Goal: Information Seeking & Learning: Learn about a topic

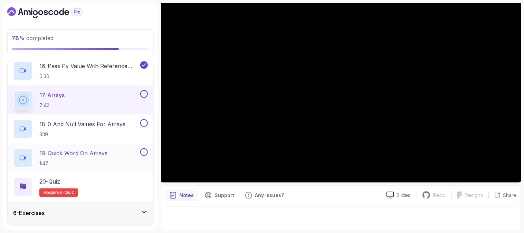
scroll to position [572, 0]
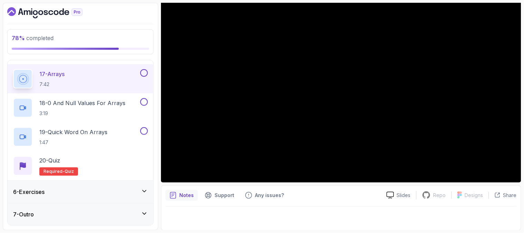
click at [139, 186] on div "6 - Exercises" at bounding box center [81, 192] width 146 height 22
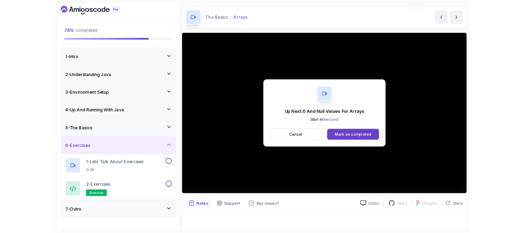
scroll to position [77, 0]
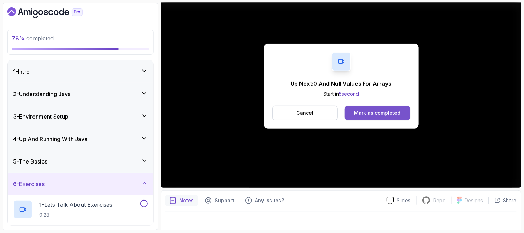
click at [371, 112] on div "Mark as completed" at bounding box center [378, 113] width 46 height 7
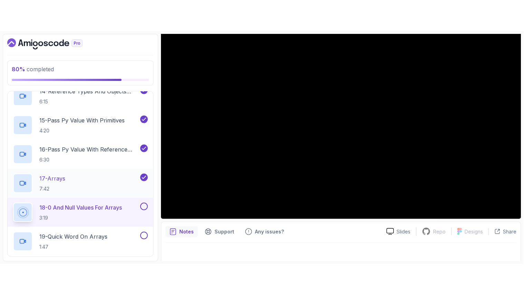
scroll to position [572, 0]
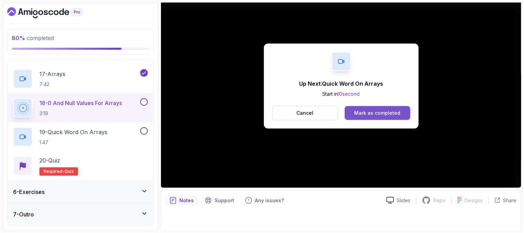
click at [392, 114] on div "Mark as completed" at bounding box center [378, 113] width 46 height 7
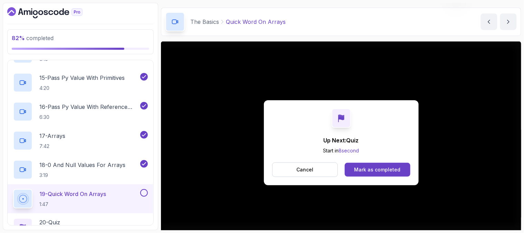
scroll to position [77, 0]
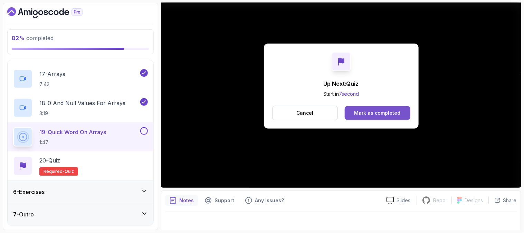
click at [373, 113] on div "Mark as completed" at bounding box center [378, 113] width 46 height 7
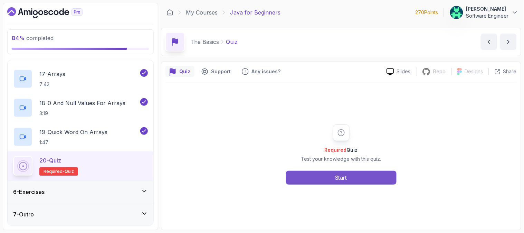
click at [306, 183] on button "Start" at bounding box center [341, 178] width 111 height 14
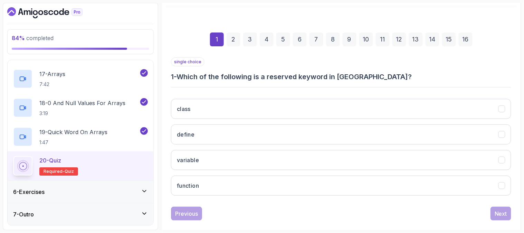
scroll to position [87, 0]
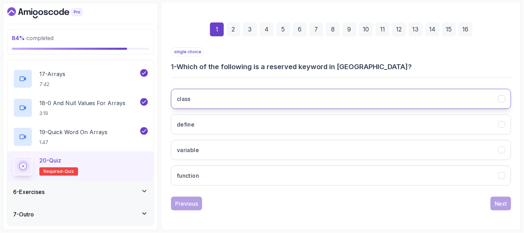
click at [236, 96] on button "class" at bounding box center [341, 99] width 340 height 20
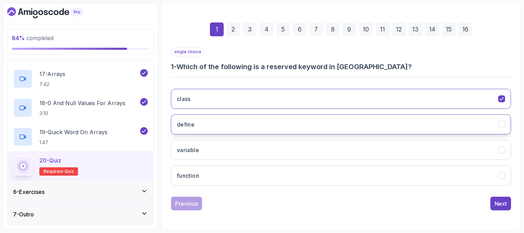
click at [227, 124] on button "define" at bounding box center [341, 124] width 340 height 20
click at [499, 202] on div "Next" at bounding box center [501, 203] width 12 height 8
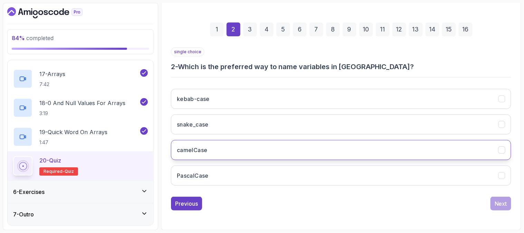
click at [329, 147] on button "camelCase" at bounding box center [341, 150] width 340 height 20
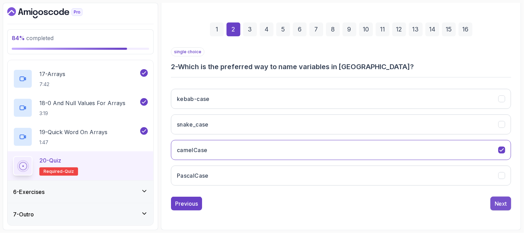
click at [496, 203] on div "Next" at bounding box center [501, 203] width 12 height 8
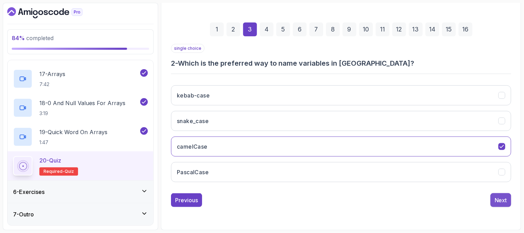
scroll to position [75, 0]
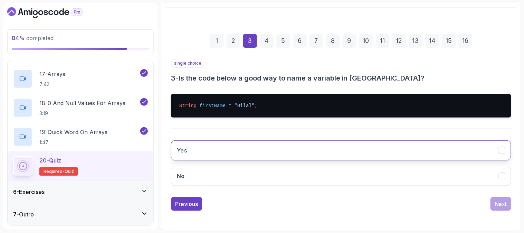
click at [316, 155] on button "Yes" at bounding box center [341, 150] width 340 height 20
click at [508, 203] on button "Next" at bounding box center [501, 204] width 21 height 14
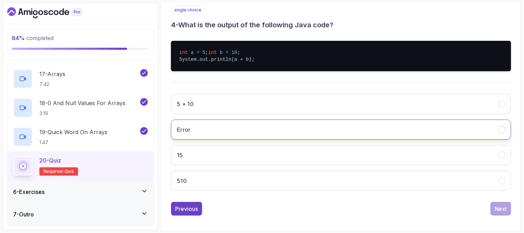
scroll to position [140, 0]
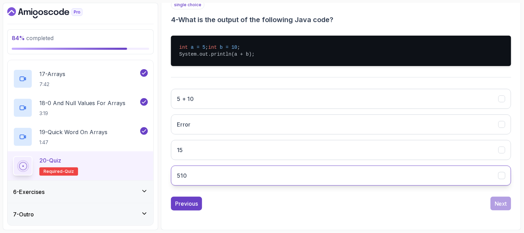
click at [454, 171] on button "510" at bounding box center [341, 176] width 340 height 20
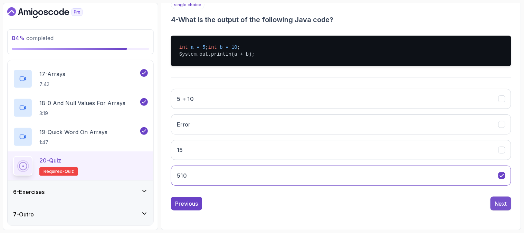
click at [508, 205] on button "Next" at bounding box center [501, 204] width 21 height 14
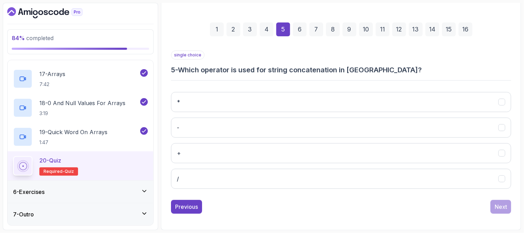
scroll to position [87, 0]
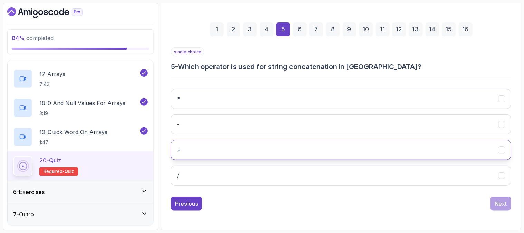
click at [317, 145] on button "+" at bounding box center [341, 150] width 340 height 20
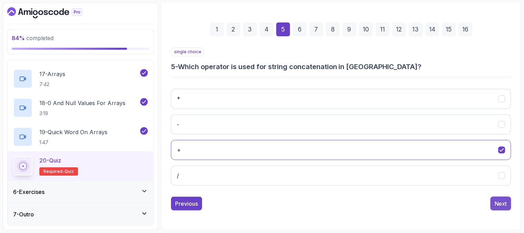
click at [499, 203] on div "Next" at bounding box center [501, 203] width 12 height 8
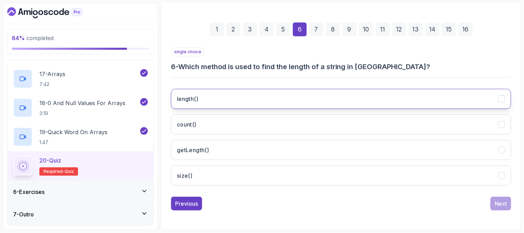
click at [299, 94] on button "length()" at bounding box center [341, 99] width 340 height 20
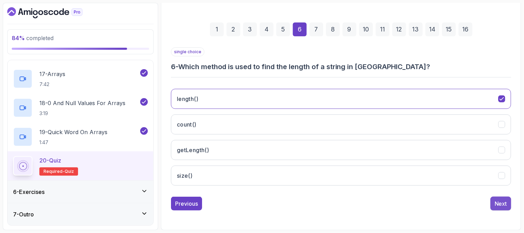
click at [498, 205] on div "Next" at bounding box center [501, 203] width 12 height 8
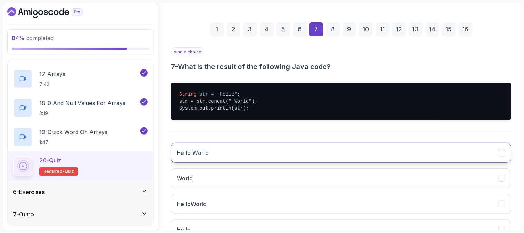
click at [473, 150] on button "Hello World" at bounding box center [341, 153] width 340 height 20
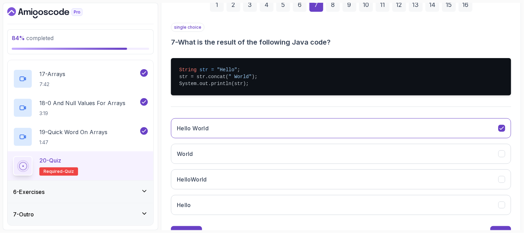
scroll to position [125, 0]
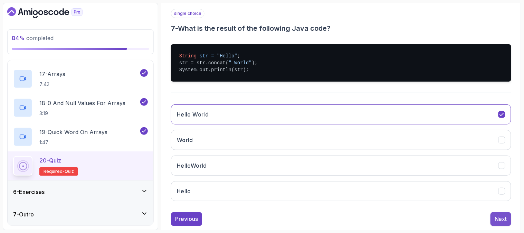
click at [503, 222] on div "Next" at bounding box center [501, 219] width 12 height 8
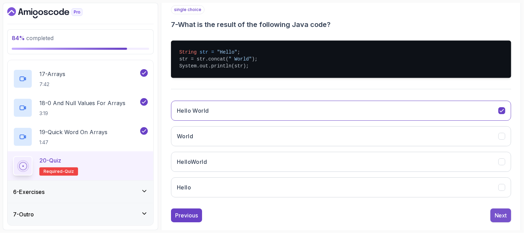
scroll to position [87, 0]
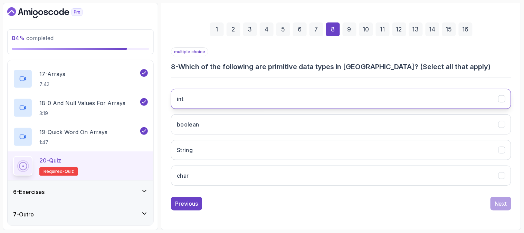
click at [302, 94] on button "int" at bounding box center [341, 99] width 340 height 20
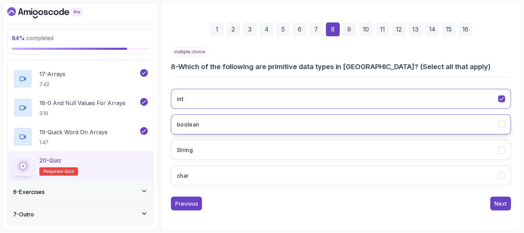
click at [223, 120] on button "boolean" at bounding box center [341, 124] width 340 height 20
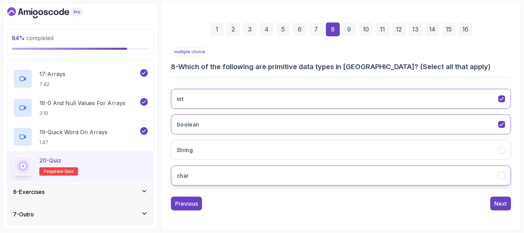
click at [234, 176] on button "char" at bounding box center [341, 176] width 340 height 20
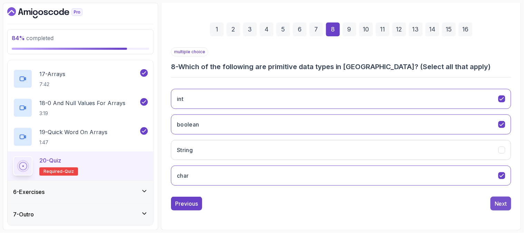
click at [496, 199] on div "Next" at bounding box center [501, 203] width 12 height 8
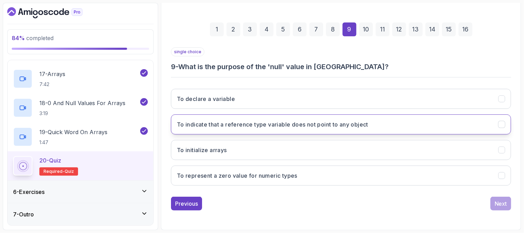
click at [328, 122] on h3 "To indicate that a reference type variable does not point to any object" at bounding box center [272, 124] width 191 height 8
click at [502, 205] on div "Next" at bounding box center [501, 203] width 12 height 8
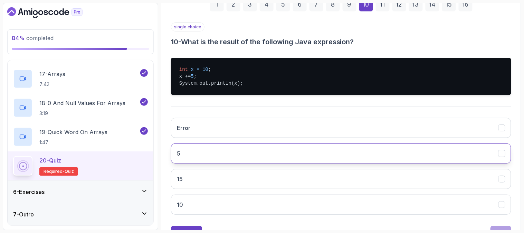
scroll to position [125, 0]
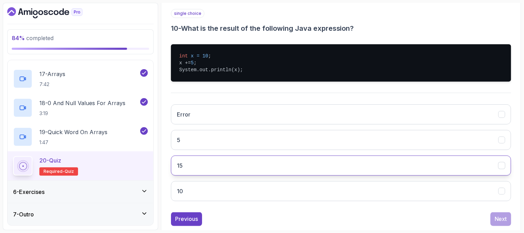
click at [490, 164] on button "15" at bounding box center [341, 166] width 340 height 20
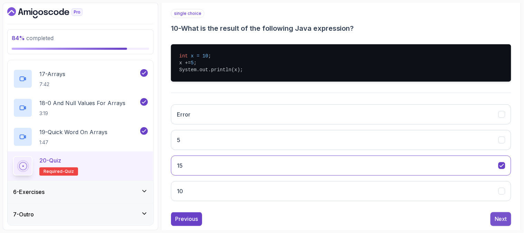
click at [508, 219] on button "Next" at bounding box center [501, 219] width 21 height 14
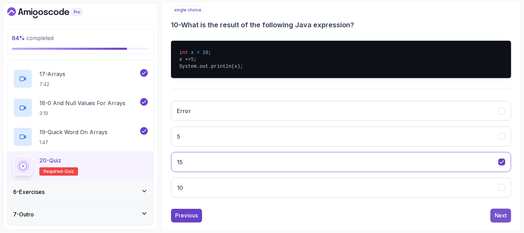
scroll to position [112, 0]
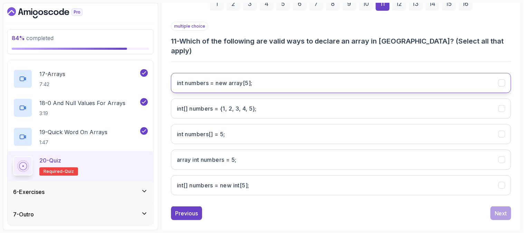
click at [246, 79] on h3 "int numbers = new array[5];" at bounding box center [215, 83] width 76 height 8
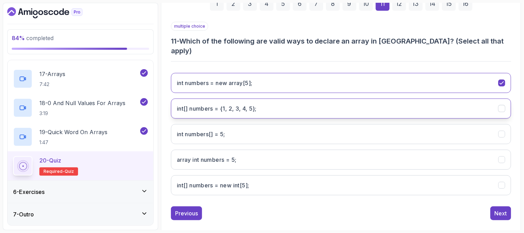
click at [261, 99] on 5};"] "int[] numbers = {1, 2, 3, 4, 5};" at bounding box center [341, 109] width 340 height 20
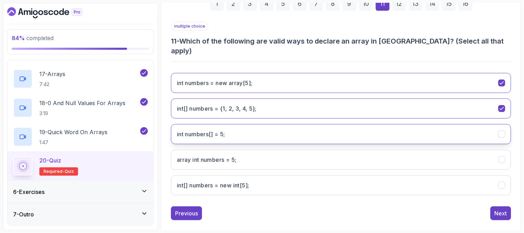
click at [284, 124] on 5;"] "int numbers[] = 5;" at bounding box center [341, 134] width 340 height 20
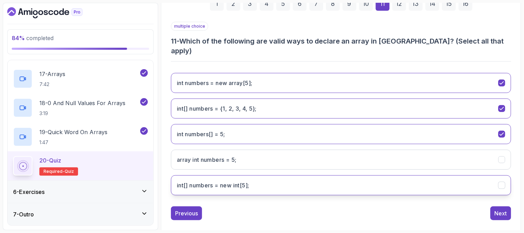
click at [243, 181] on h3 "int[] numbers = new int[5];" at bounding box center [213, 185] width 73 height 8
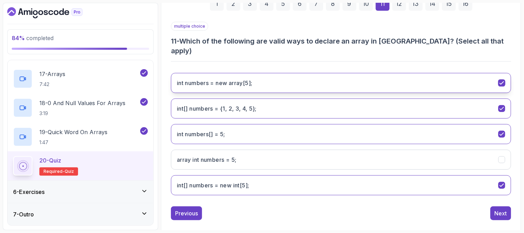
click at [299, 73] on button "int numbers = new array[5];" at bounding box center [341, 83] width 340 height 20
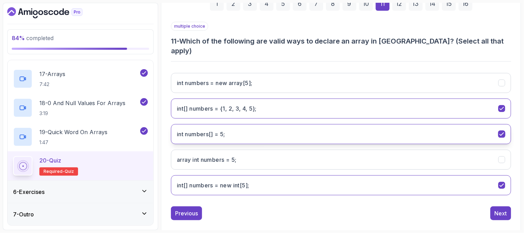
click at [237, 124] on 5;"] "int numbers[] = 5;" at bounding box center [341, 134] width 340 height 20
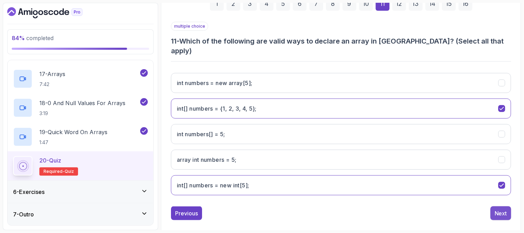
click at [504, 209] on div "Next" at bounding box center [501, 213] width 12 height 8
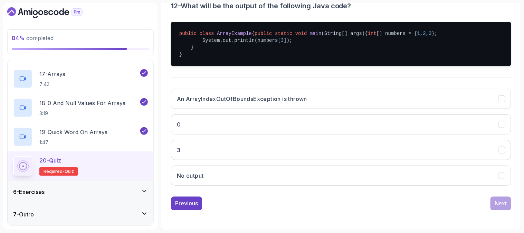
scroll to position [161, 0]
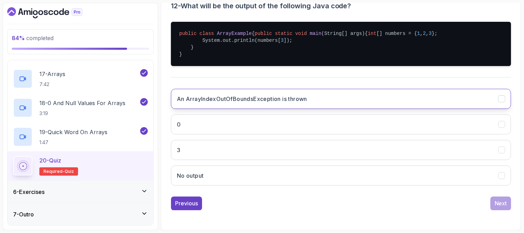
click at [271, 101] on h3 "An ArrayIndexOutOfBoundsException is thrown" at bounding box center [242, 99] width 130 height 8
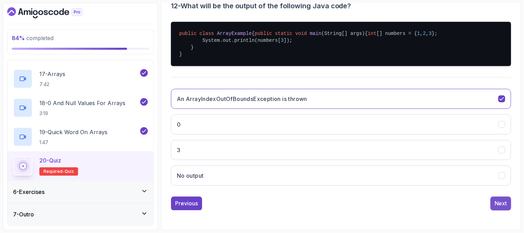
click at [495, 204] on div "Next" at bounding box center [501, 203] width 12 height 8
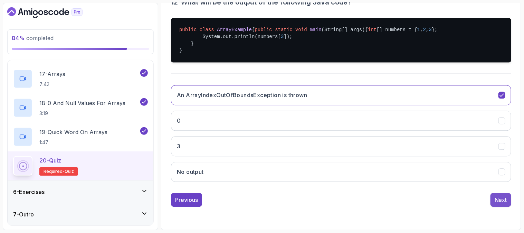
scroll to position [87, 0]
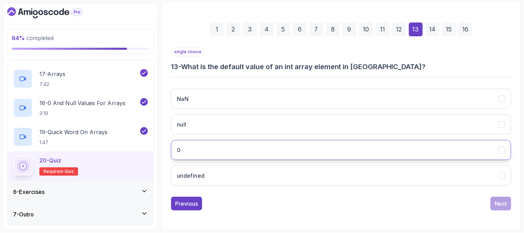
click at [225, 151] on button "0" at bounding box center [341, 150] width 340 height 20
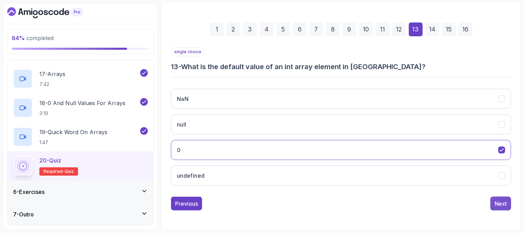
click at [497, 204] on div "Next" at bounding box center [501, 203] width 12 height 8
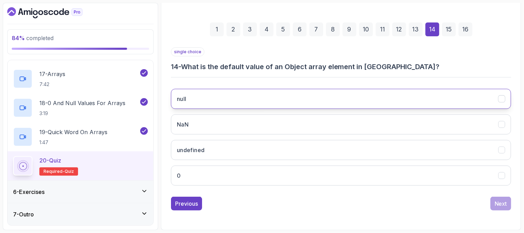
click at [236, 102] on button "null" at bounding box center [341, 99] width 340 height 20
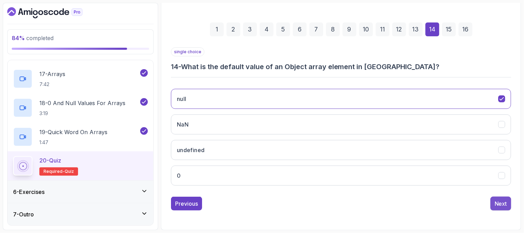
click at [506, 205] on div "Next" at bounding box center [501, 203] width 12 height 8
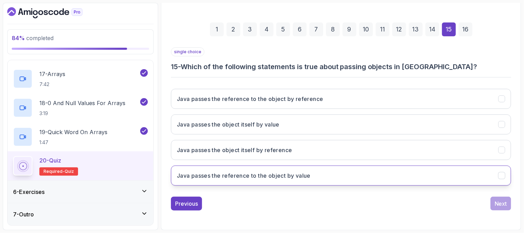
click at [278, 175] on h3 "Java passes the reference to the object by value" at bounding box center [244, 175] width 134 height 8
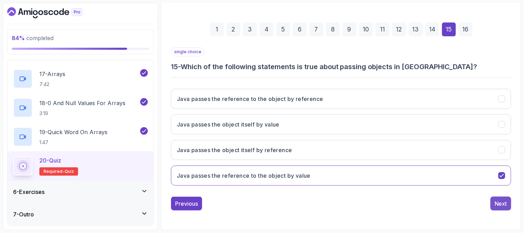
click at [499, 203] on div "Next" at bounding box center [501, 203] width 12 height 8
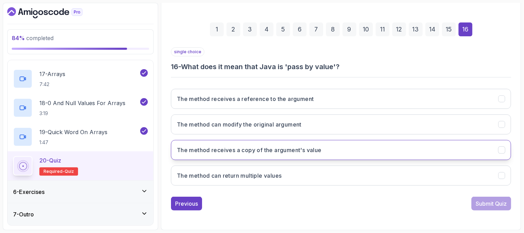
click at [250, 156] on button "The method receives a copy of the argument's value" at bounding box center [341, 150] width 340 height 20
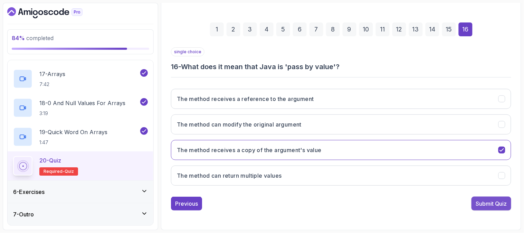
click at [491, 202] on div "Submit Quiz" at bounding box center [491, 203] width 31 height 8
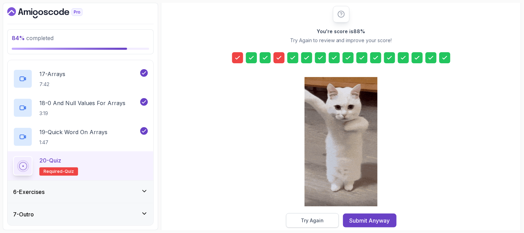
click at [316, 222] on div "Try Again" at bounding box center [312, 220] width 23 height 7
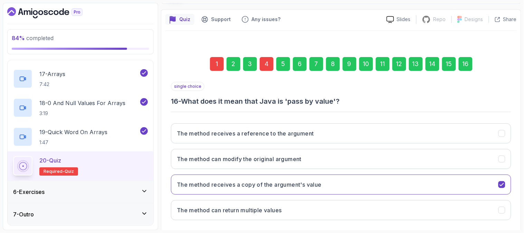
scroll to position [0, 0]
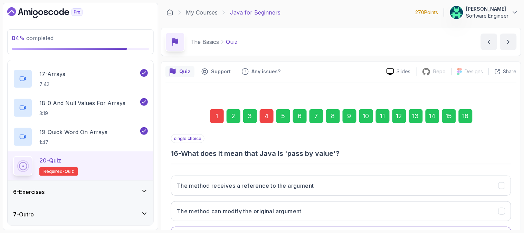
click at [216, 116] on div "1" at bounding box center [217, 116] width 14 height 14
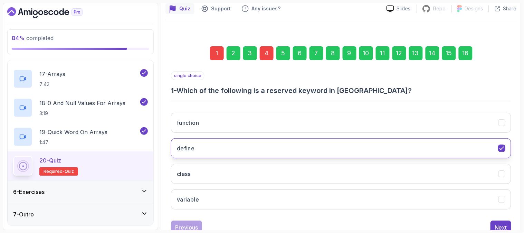
scroll to position [77, 0]
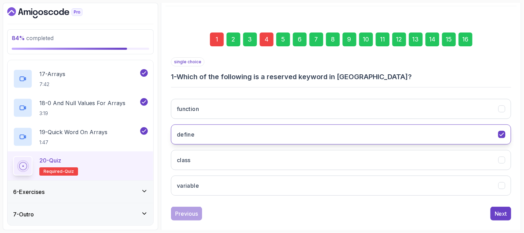
click at [296, 162] on button "class" at bounding box center [341, 160] width 340 height 20
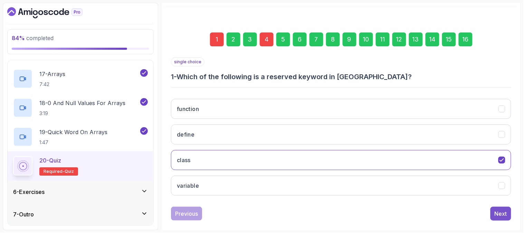
click at [498, 213] on div "Next" at bounding box center [501, 213] width 12 height 8
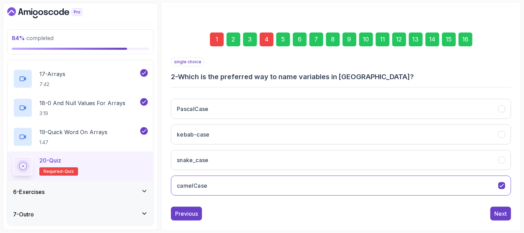
click at [266, 41] on div "4" at bounding box center [267, 39] width 14 height 14
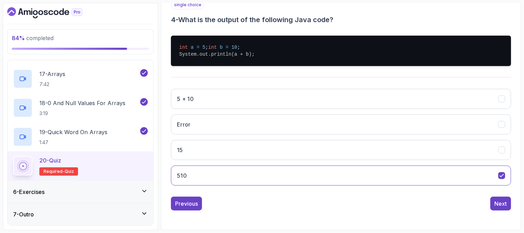
scroll to position [140, 0]
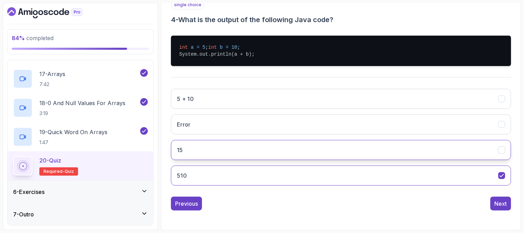
click at [268, 142] on button "15" at bounding box center [341, 150] width 340 height 20
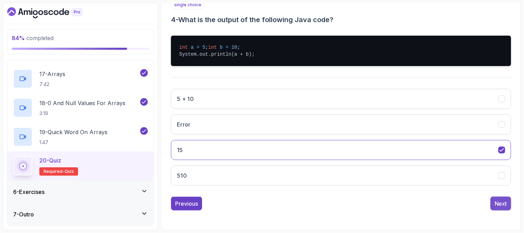
click at [499, 205] on div "Next" at bounding box center [501, 203] width 12 height 8
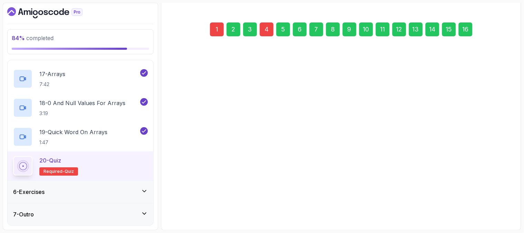
scroll to position [87, 0]
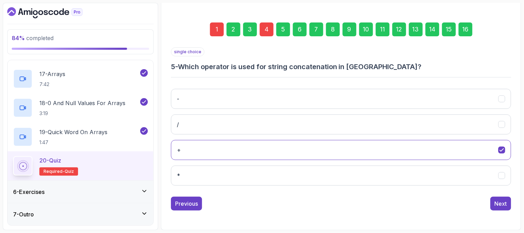
click at [468, 30] on div "16" at bounding box center [466, 29] width 14 height 14
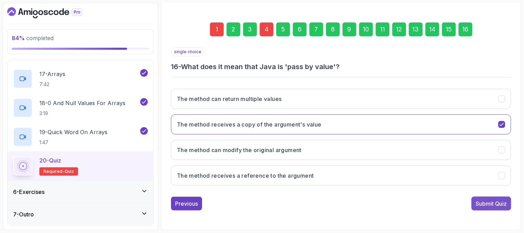
click at [493, 204] on div "Submit Quiz" at bounding box center [491, 203] width 31 height 8
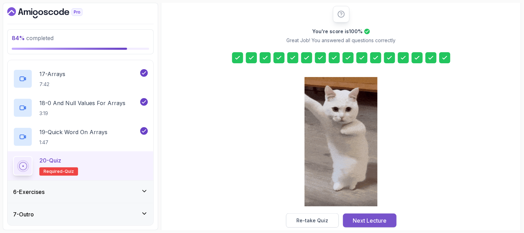
click at [374, 221] on div "Next Lecture" at bounding box center [370, 220] width 34 height 8
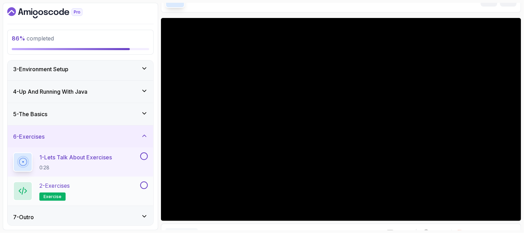
scroll to position [50, 0]
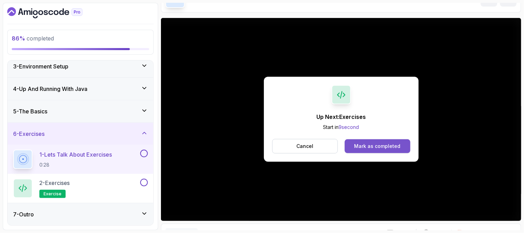
click at [369, 143] on div "Mark as completed" at bounding box center [378, 146] width 46 height 7
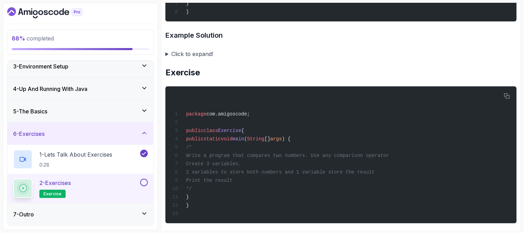
scroll to position [389, 0]
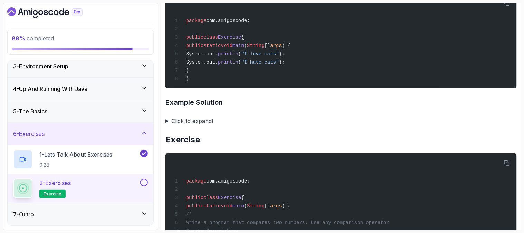
click at [168, 119] on summary "Click to expand!" at bounding box center [342, 121] width 352 height 10
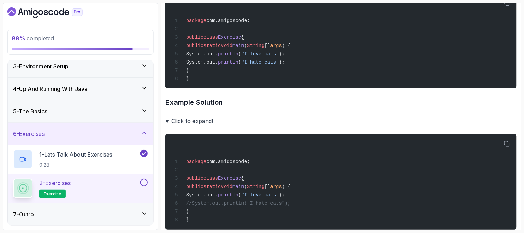
click at [167, 119] on summary "Click to expand!" at bounding box center [342, 121] width 352 height 10
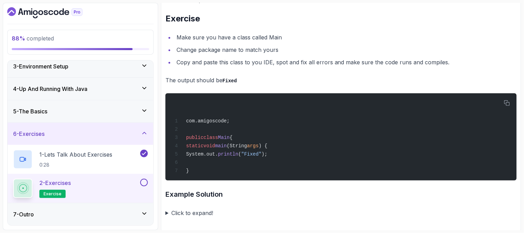
scroll to position [1449, 0]
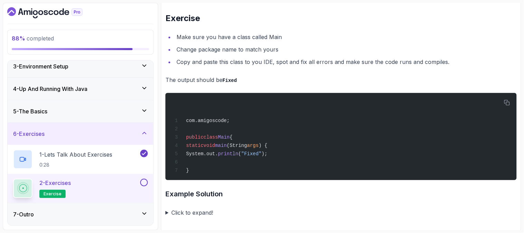
click at [148, 182] on div "2 - Exercises exercise" at bounding box center [81, 188] width 146 height 29
click at [142, 181] on button at bounding box center [144, 183] width 8 height 8
click at [148, 213] on div "7 - Outro" at bounding box center [81, 214] width 146 height 22
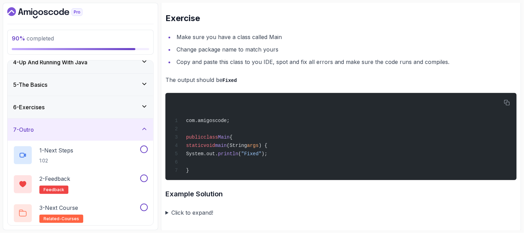
scroll to position [79, 0]
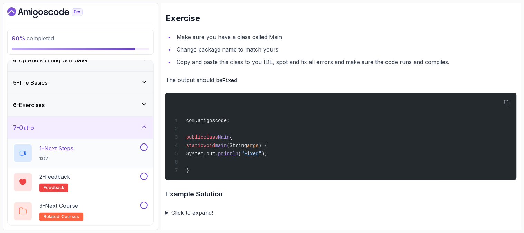
click at [113, 151] on div "1 - Next Steps 1:02" at bounding box center [76, 152] width 126 height 19
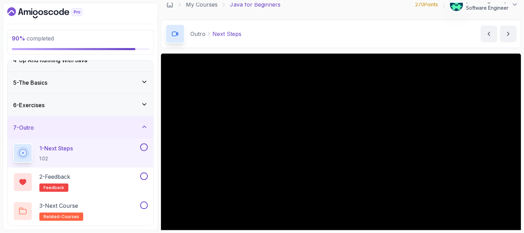
scroll to position [5, 0]
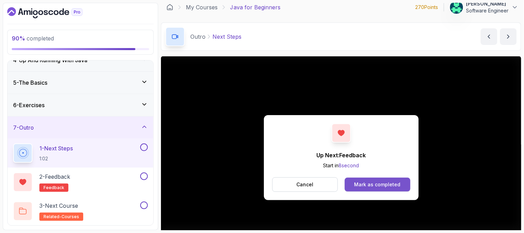
click at [355, 187] on button "Mark as completed" at bounding box center [377, 185] width 65 height 14
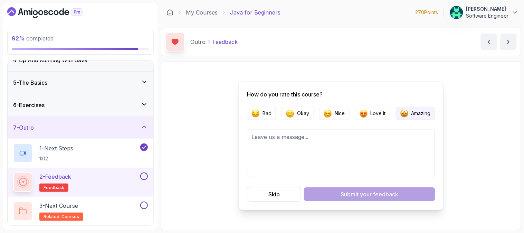
click at [413, 113] on p "Amazing" at bounding box center [421, 113] width 19 height 7
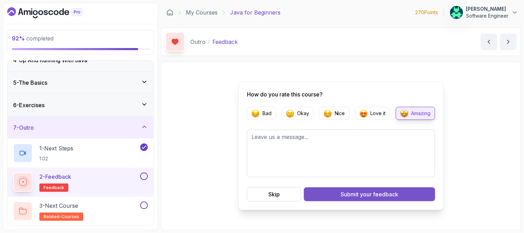
click at [370, 194] on span "your feedback" at bounding box center [380, 194] width 38 height 8
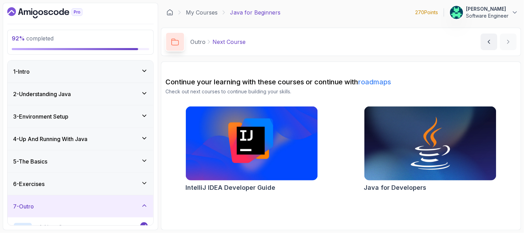
click at [115, 72] on div "1 - Intro" at bounding box center [80, 71] width 135 height 8
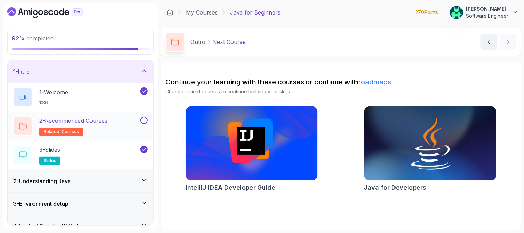
click at [141, 121] on button at bounding box center [144, 120] width 8 height 8
click at [67, 130] on span "related-courses" at bounding box center [62, 132] width 36 height 6
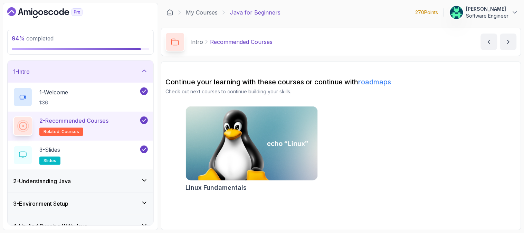
click at [142, 120] on icon at bounding box center [144, 120] width 6 height 7
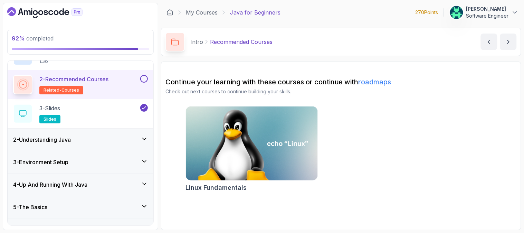
scroll to position [79, 0]
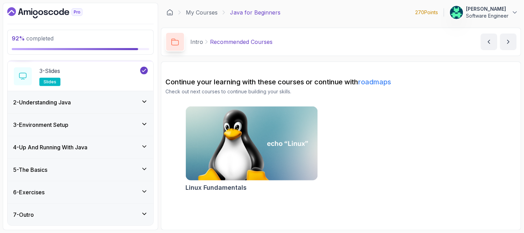
click at [137, 187] on div "6 - Exercises" at bounding box center [81, 192] width 146 height 22
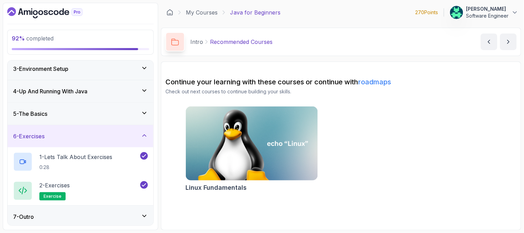
scroll to position [50, 0]
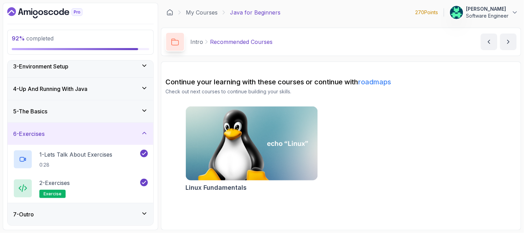
click at [150, 213] on div "7 - Outro" at bounding box center [81, 214] width 146 height 22
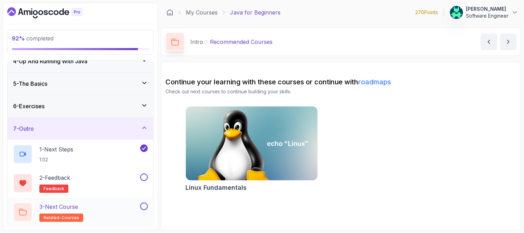
scroll to position [79, 0]
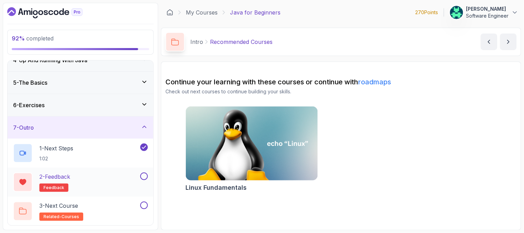
click at [144, 177] on button at bounding box center [144, 176] width 8 height 8
click at [101, 212] on div "3 - Next Course related-courses" at bounding box center [76, 211] width 126 height 19
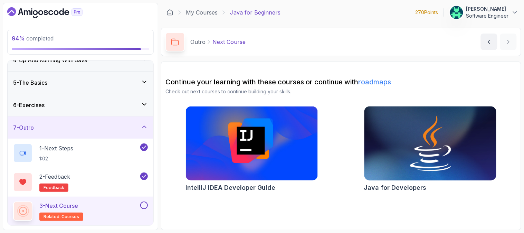
click at [386, 150] on img at bounding box center [430, 144] width 139 height 78
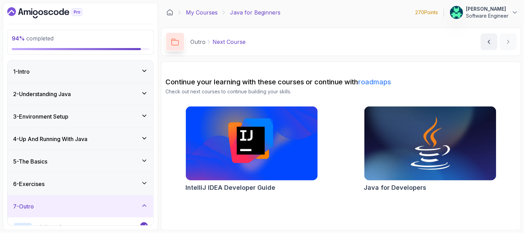
click at [194, 9] on link "My Courses" at bounding box center [202, 12] width 32 height 8
click at [257, 15] on p "Java for Beginners" at bounding box center [255, 12] width 50 height 8
click at [64, 12] on icon "Dashboard" at bounding box center [61, 11] width 5 height 7
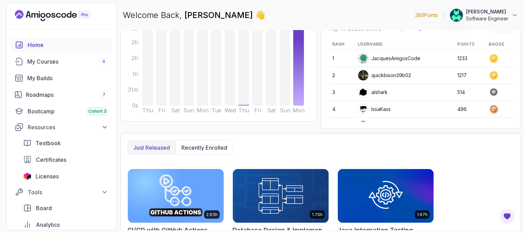
click at [496, 14] on p "[PERSON_NAME]" at bounding box center [488, 11] width 43 height 7
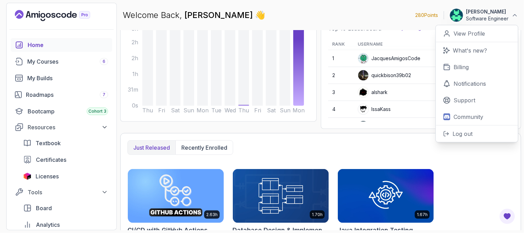
click at [352, 22] on div "Welcome Back, [PERSON_NAME] 👋 280 Points [PERSON_NAME] Software Engineer 0 Poin…" at bounding box center [320, 15] width 401 height 25
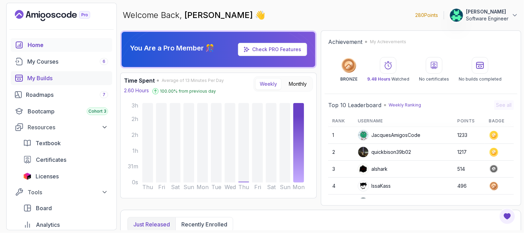
click at [73, 80] on div "My Builds" at bounding box center [67, 78] width 81 height 8
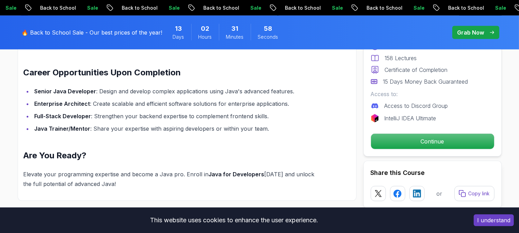
scroll to position [806, 0]
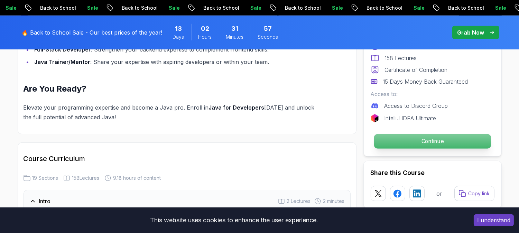
click at [395, 142] on p "Continue" at bounding box center [432, 141] width 117 height 15
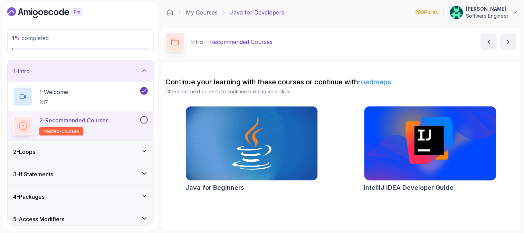
click at [409, 176] on img at bounding box center [430, 144] width 139 height 78
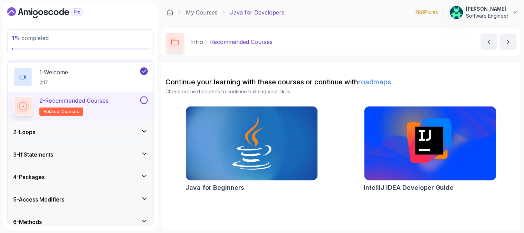
scroll to position [38, 0]
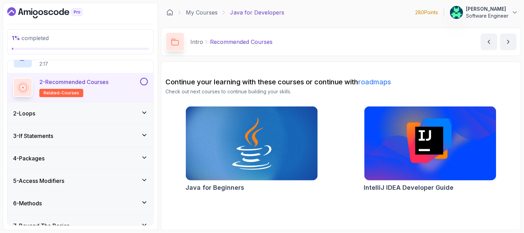
click at [122, 112] on div "2 - Loops" at bounding box center [80, 113] width 135 height 8
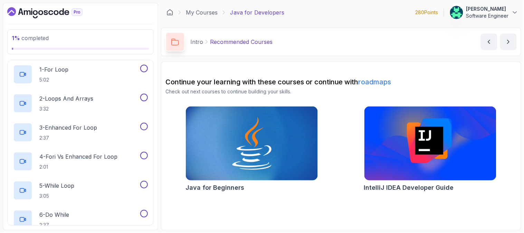
scroll to position [32, 0]
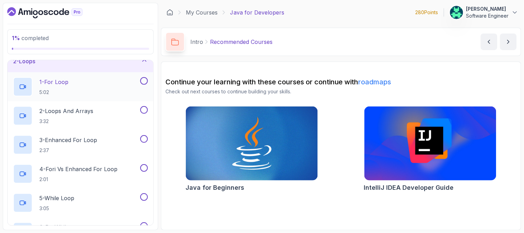
click at [77, 78] on div "1 - For Loop 5:02" at bounding box center [76, 86] width 126 height 19
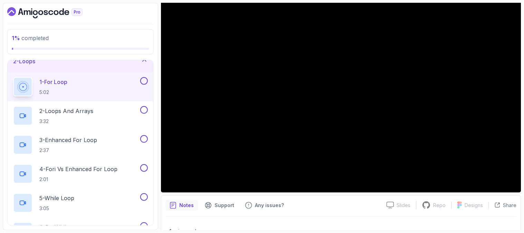
scroll to position [77, 0]
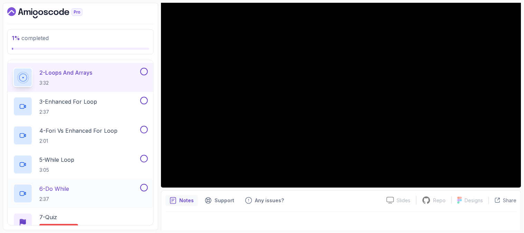
scroll to position [32, 0]
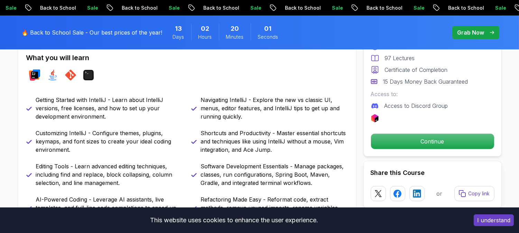
scroll to position [346, 0]
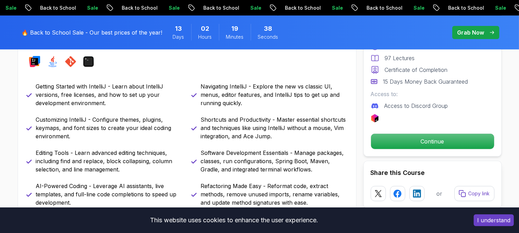
scroll to position [307, 0]
